Goal: Task Accomplishment & Management: Use online tool/utility

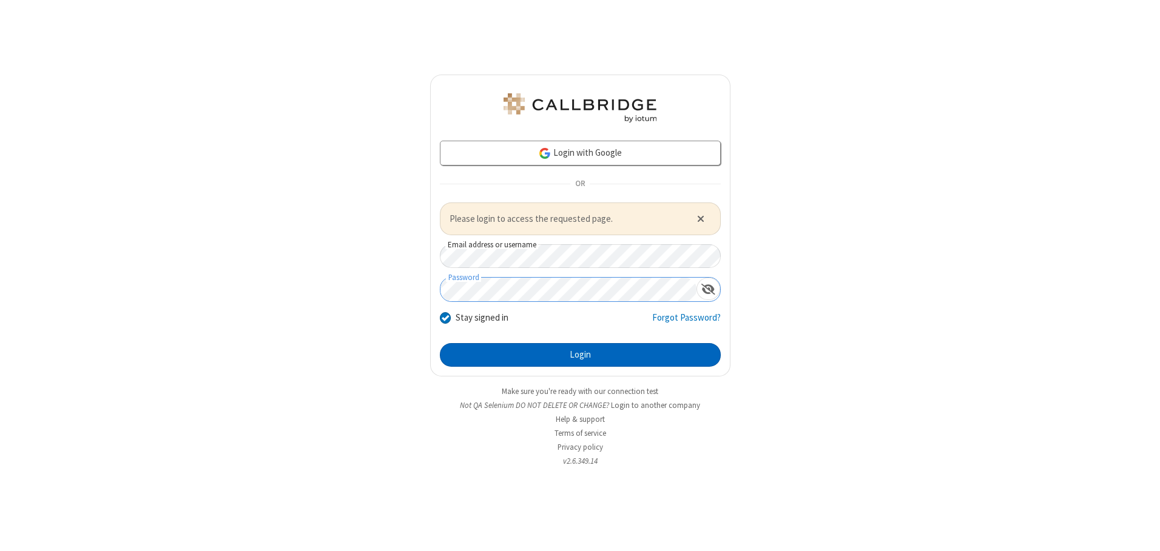
click at [580, 355] on button "Login" at bounding box center [580, 355] width 281 height 24
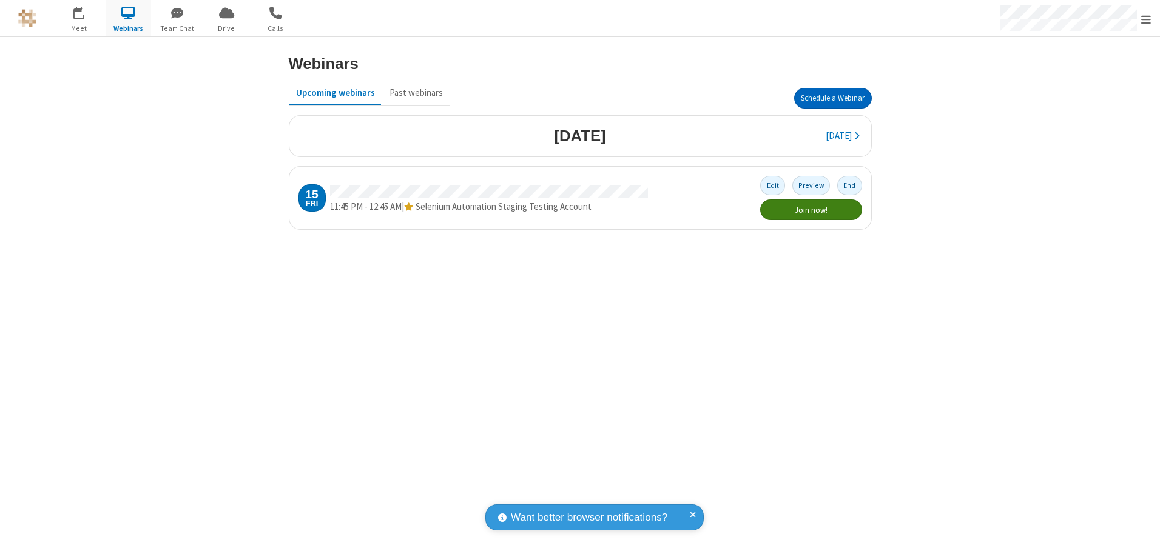
click at [832, 98] on button "Schedule a Webinar" at bounding box center [833, 98] width 78 height 21
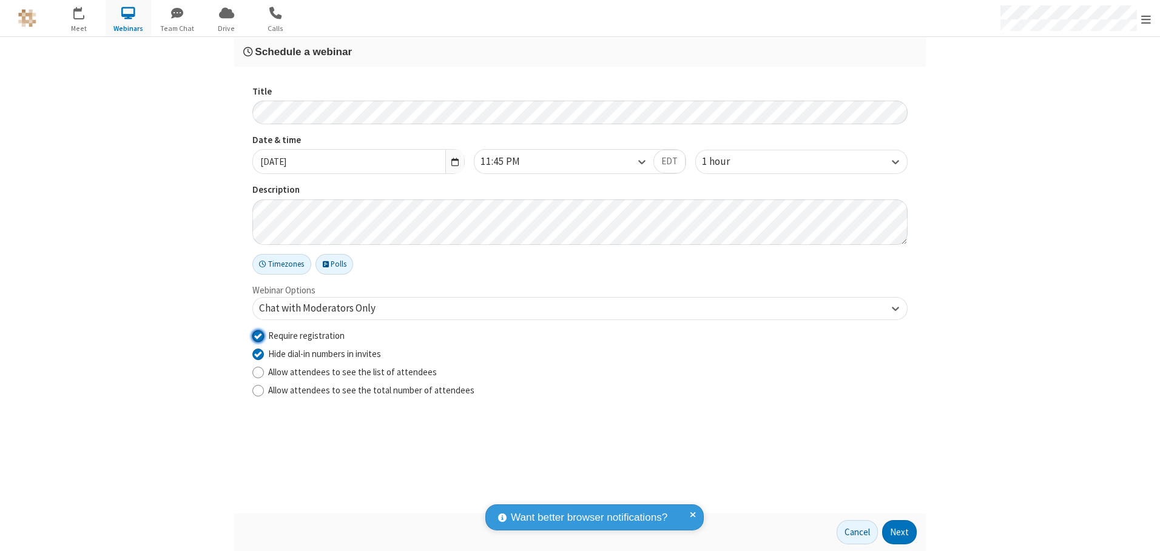
click at [258, 335] on input "Require registration" at bounding box center [258, 335] width 12 height 13
checkbox input "false"
click at [899, 533] on button "Next" at bounding box center [899, 532] width 35 height 24
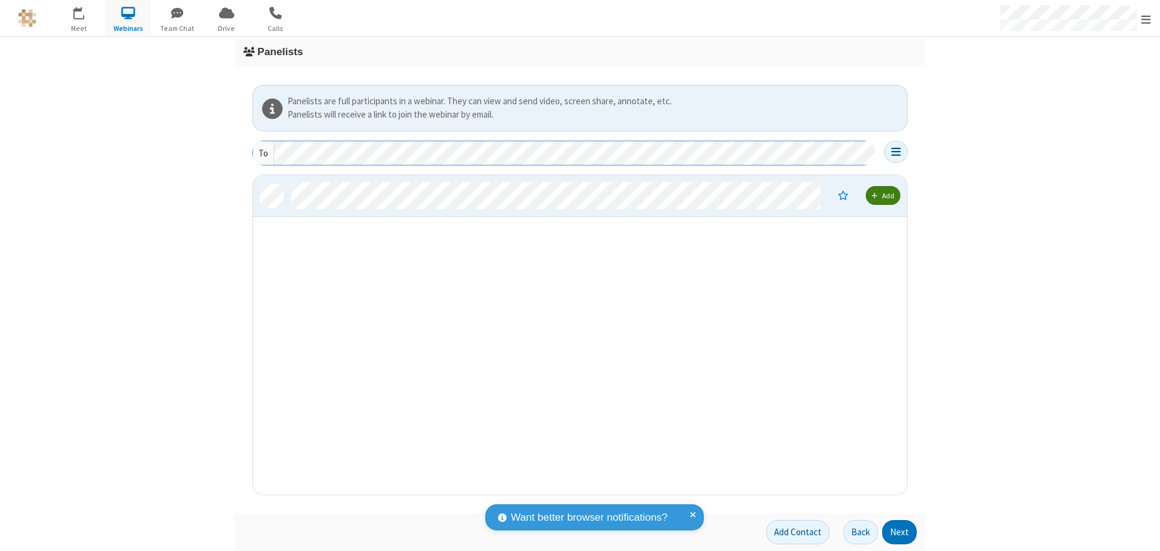
scroll to position [311, 645]
click at [899, 533] on button "Next" at bounding box center [899, 532] width 35 height 24
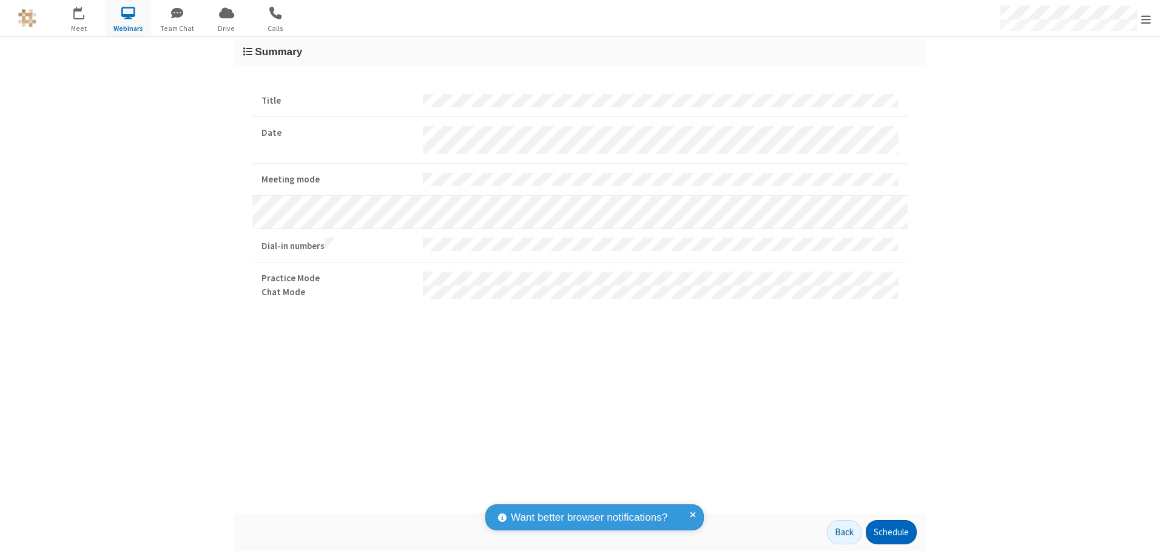
click at [890, 533] on button "Schedule" at bounding box center [891, 532] width 51 height 24
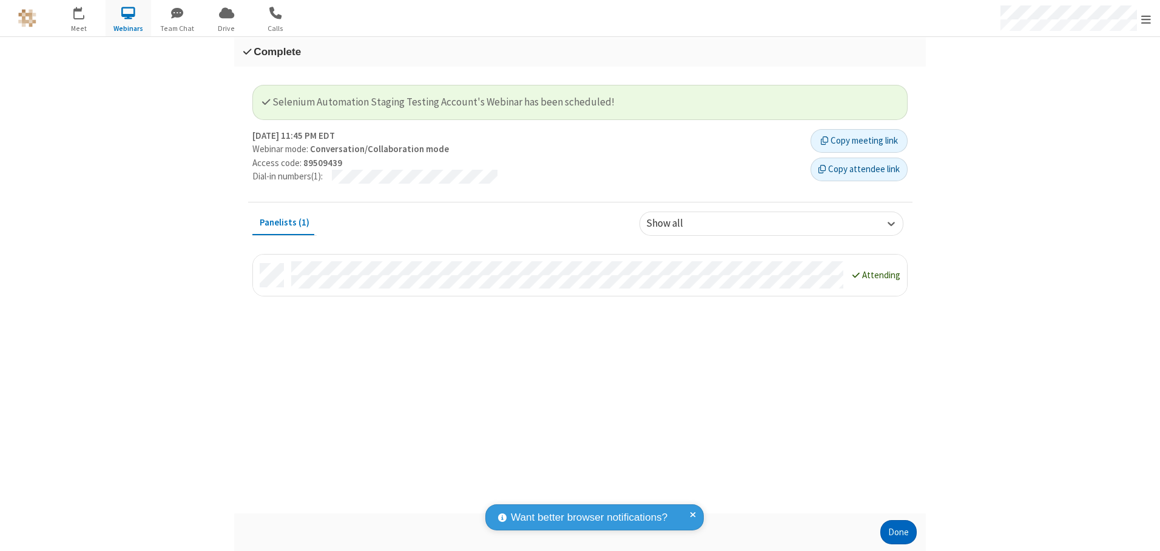
click at [898, 533] on button "Done" at bounding box center [898, 532] width 36 height 24
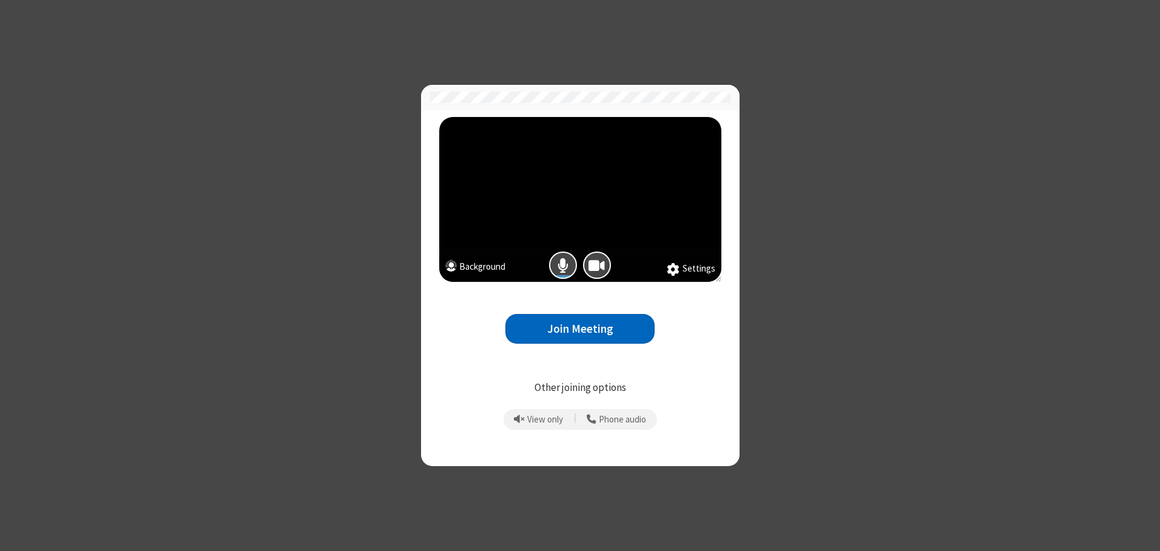
click at [580, 329] on button "Join Meeting" at bounding box center [579, 329] width 149 height 30
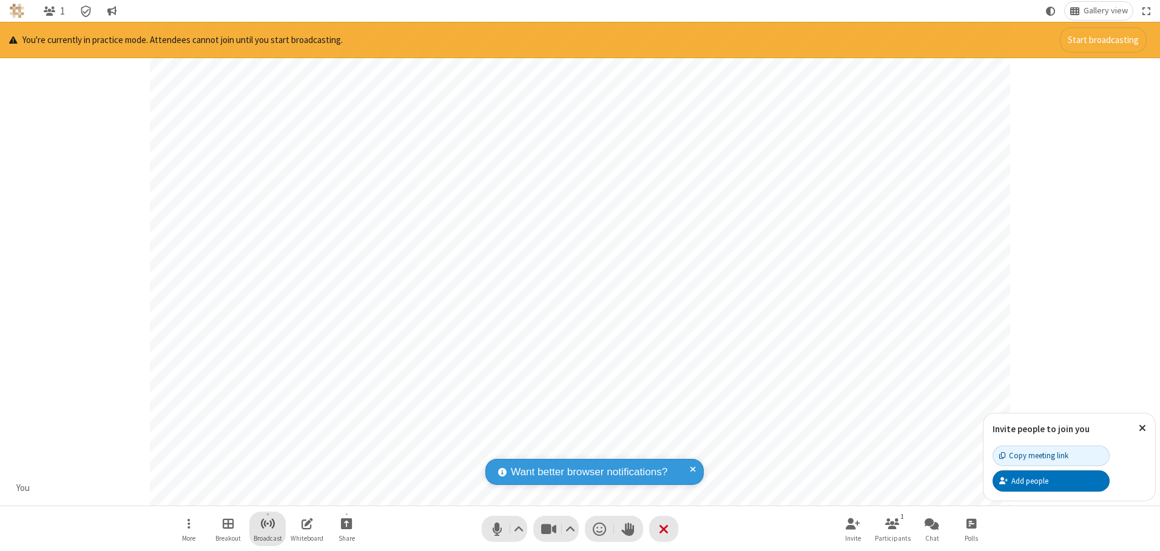
click at [267, 523] on span "Start broadcast" at bounding box center [267, 523] width 15 height 15
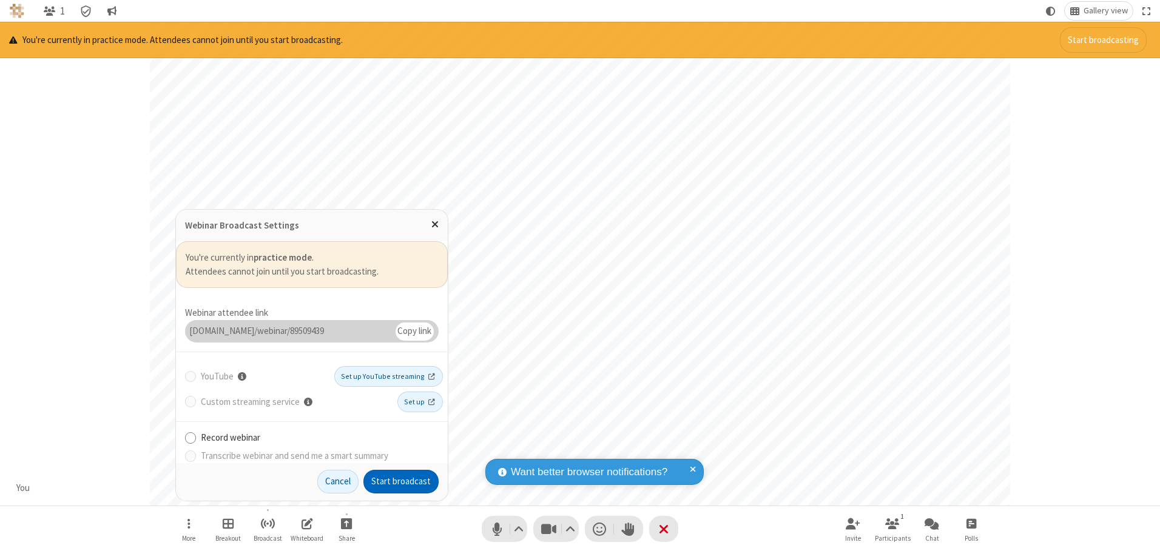
click at [401, 482] on button "Start broadcast" at bounding box center [400, 482] width 75 height 24
